Goal: Task Accomplishment & Management: Manage account settings

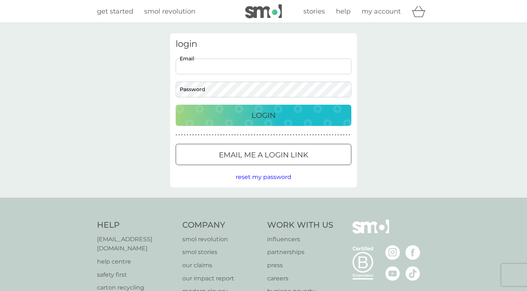
type input "[PERSON_NAME][EMAIL_ADDRESS][DOMAIN_NAME]"
click at [263, 115] on button "Login" at bounding box center [264, 115] width 176 height 21
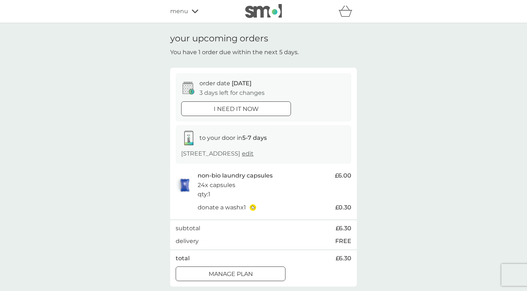
click at [234, 270] on div at bounding box center [230, 274] width 26 height 8
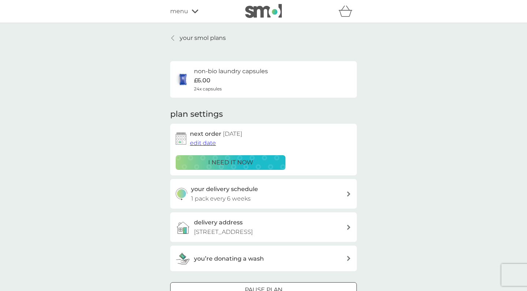
click at [204, 142] on span "edit date" at bounding box center [203, 142] width 26 height 7
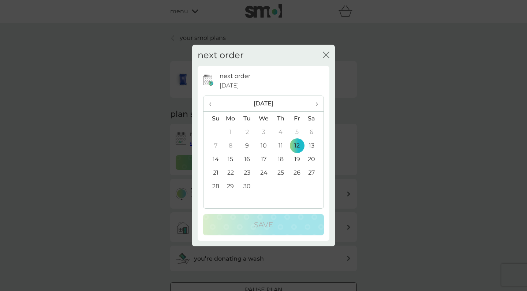
click at [317, 102] on span "›" at bounding box center [314, 103] width 7 height 15
click at [215, 157] on td "12" at bounding box center [212, 159] width 19 height 14
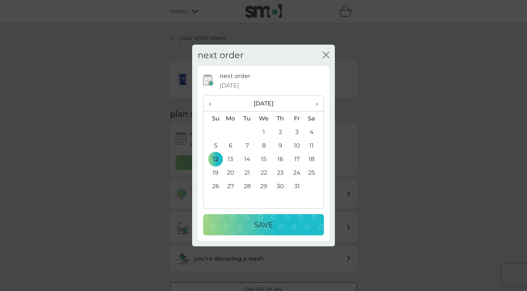
click at [252, 222] on div "Save" at bounding box center [263, 225] width 106 height 12
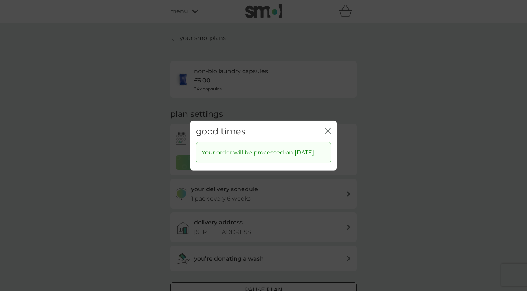
click at [327, 128] on icon "close" at bounding box center [326, 131] width 3 height 6
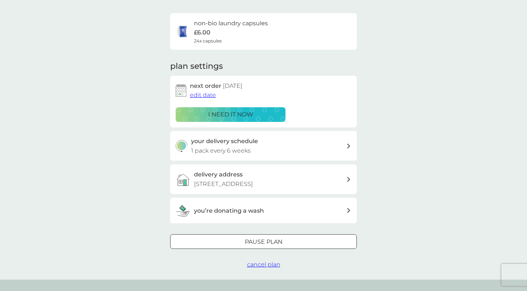
scroll to position [58, 0]
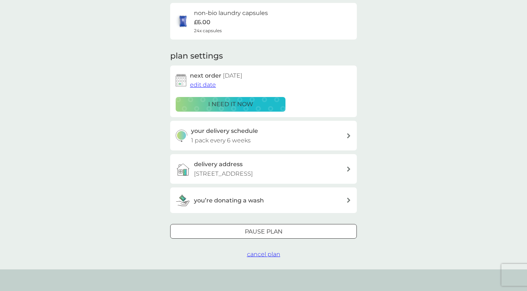
click at [348, 198] on icon at bounding box center [349, 200] width 4 height 5
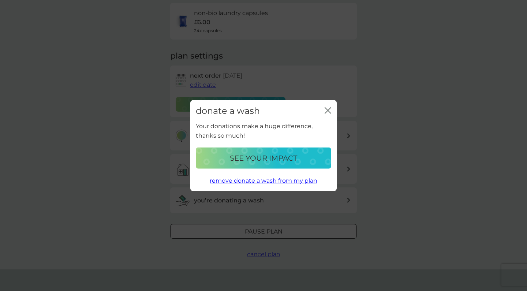
click at [327, 112] on icon "close" at bounding box center [326, 110] width 3 height 6
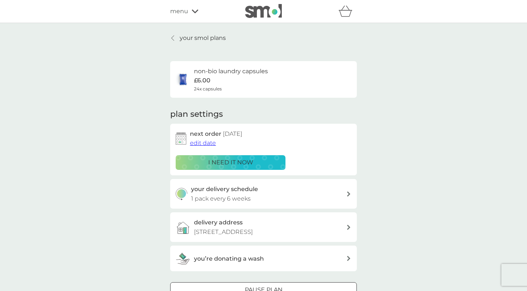
scroll to position [0, 0]
click at [193, 10] on icon at bounding box center [195, 11] width 7 height 4
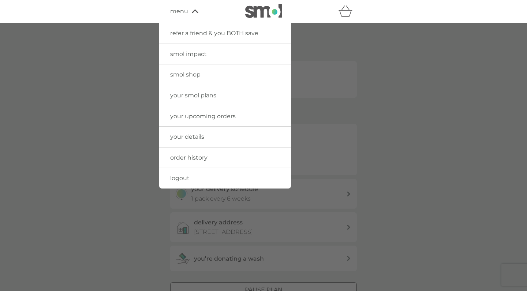
click at [184, 177] on span "logout" at bounding box center [179, 178] width 19 height 7
